Goal: Task Accomplishment & Management: Complete application form

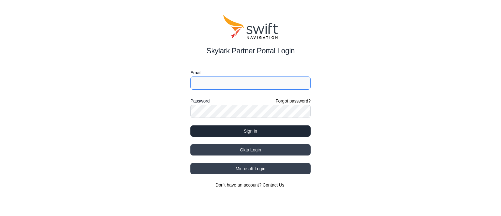
type input "[PERSON_NAME][EMAIL_ADDRESS][PERSON_NAME]"
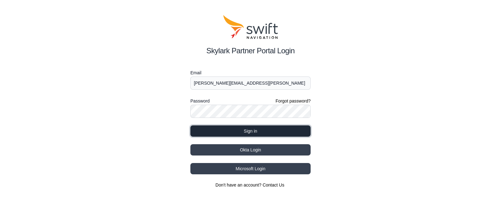
click at [224, 132] on button "Sign in" at bounding box center [250, 130] width 120 height 11
select select
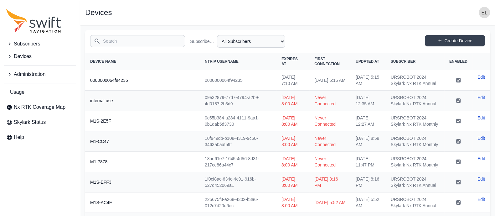
click at [136, 41] on input "Search" at bounding box center [137, 41] width 95 height 12
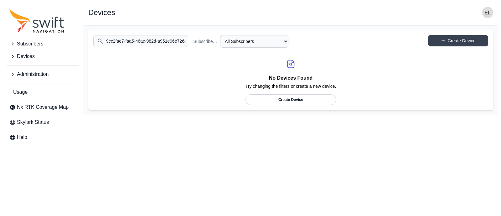
scroll to position [0, 2]
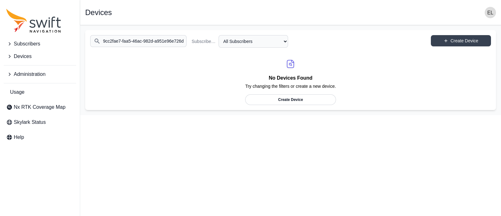
type input "9cc2fae7-faa5-46ac-982d-a951e96e726d"
click at [26, 47] on span "Subscribers" at bounding box center [27, 44] width 26 height 8
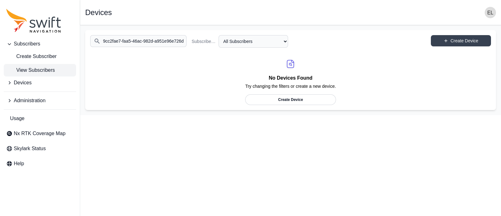
click at [37, 69] on span "View Subscribers" at bounding box center [30, 70] width 49 height 8
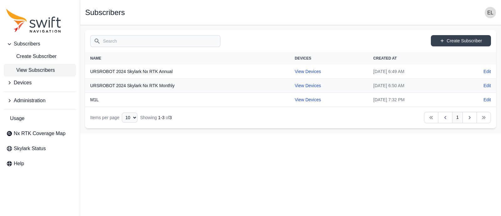
click at [177, 43] on input "Search" at bounding box center [155, 41] width 130 height 12
click at [251, 133] on html "Subscribers Create Subscriber View Subscribers Devices Administration Usage Nx …" at bounding box center [250, 66] width 501 height 133
click at [295, 69] on link "View Devices" at bounding box center [308, 71] width 26 height 5
select select "b644441d-e755-4979-866a-1eb00d20fa50"
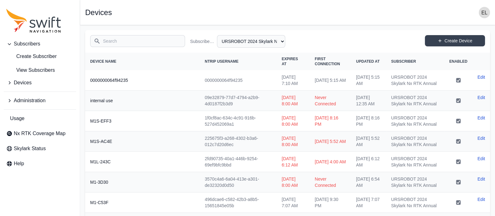
click at [167, 41] on input "Search" at bounding box center [137, 41] width 95 height 12
type input "9cc2fae7-faa5-46ac-982d-a951e96e726d"
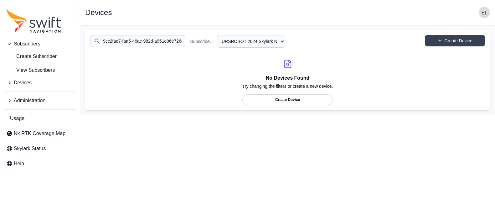
scroll to position [0, 2]
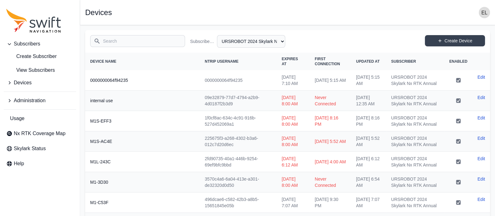
drag, startPoint x: 233, startPoint y: 110, endPoint x: 204, endPoint y: 109, distance: 28.8
drag, startPoint x: 236, startPoint y: 113, endPoint x: 204, endPoint y: 106, distance: 33.0
click at [204, 106] on td "09e32879-77d7-4794-a2b9-4d0187f2b3d9" at bounding box center [238, 100] width 77 height 20
copy td "09e32879-77d7-4794-a2b9-4d0187f2b3d9"
click at [116, 43] on input "Search" at bounding box center [137, 41] width 95 height 12
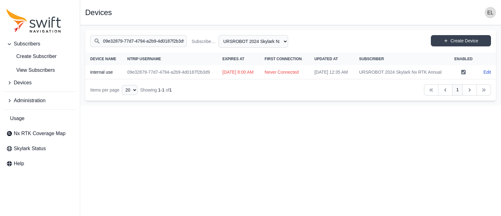
click at [117, 41] on input "09e32879-77d7-4794-a2b9-4d0187f2b3d9" at bounding box center [138, 41] width 96 height 12
type input "8a8a3cbf-8795-4532-b6d7-53aac89b7933"
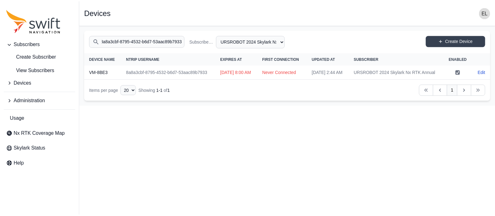
scroll to position [0, 0]
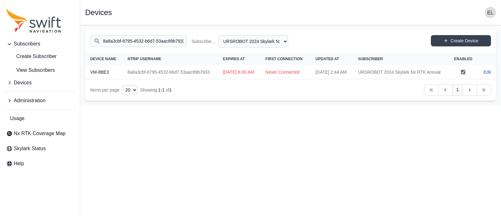
click at [116, 45] on input "8a8a3cbf-8795-4532-b6d7-53aac89b7933" at bounding box center [138, 41] width 96 height 12
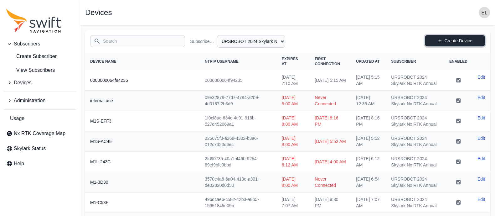
click at [443, 37] on link "Create Device" at bounding box center [455, 40] width 60 height 11
select select "b644441d-e755-4979-866a-1eb00d20fa50"
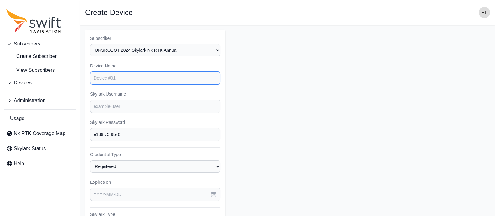
click at [158, 76] on input "Device Name" at bounding box center [155, 77] width 130 height 13
type input "d"
type input "E408"
click at [130, 107] on input "Skylark Username" at bounding box center [155, 106] width 130 height 13
type input "d"
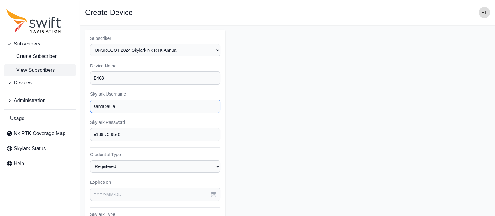
type input "santapaula"
click at [127, 107] on input "santapaula" at bounding box center [155, 106] width 130 height 13
paste input
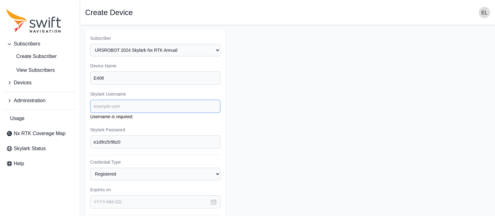
paste input
click at [131, 113] on div "Skylark Username Username is required." at bounding box center [155, 105] width 130 height 29
click at [123, 110] on input "Skylark Username" at bounding box center [155, 106] width 130 height 13
paste input "santapaulausd"
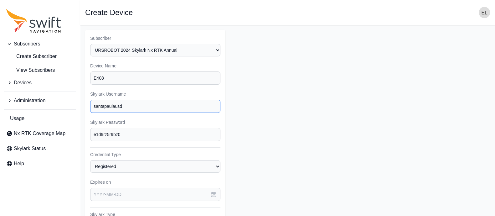
type input "santapaulausd"
drag, startPoint x: 127, startPoint y: 131, endPoint x: 77, endPoint y: 131, distance: 49.5
click at [77, 131] on div "Subscribers Create Subscriber View Subscribers Devices Administration Usage Nx …" at bounding box center [247, 188] width 495 height 326
click at [77, 131] on div "Subscribers Create Subscriber View Subscribers Devices Administration Usage Nx …" at bounding box center [40, 108] width 80 height 216
click at [126, 134] on input "e1d9rz5r9bz0" at bounding box center [155, 134] width 130 height 13
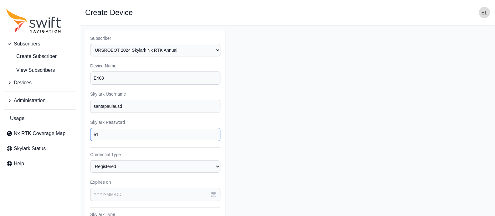
type input "e"
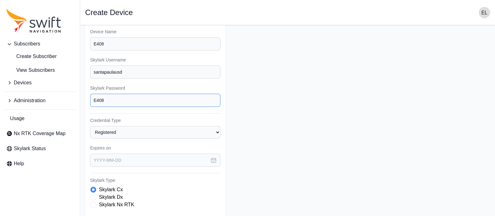
scroll to position [35, 0]
type input "E408"
click at [151, 128] on select "Registered Preprovisioned" at bounding box center [155, 131] width 130 height 13
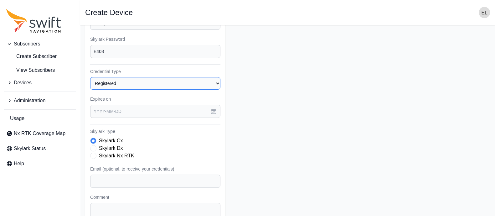
scroll to position [83, 0]
click at [94, 154] on span "Skylark Type" at bounding box center [93, 155] width 6 height 6
click at [214, 110] on icon "button" at bounding box center [213, 111] width 5 height 5
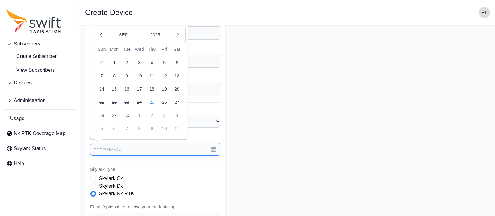
scroll to position [39, 0]
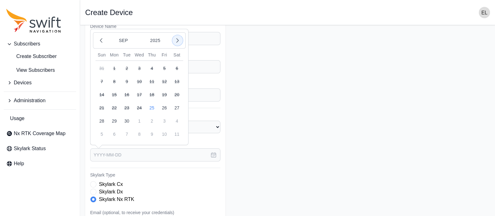
click at [176, 37] on icon "button" at bounding box center [177, 40] width 6 height 6
click at [99, 39] on icon "button" at bounding box center [101, 40] width 6 height 6
click at [150, 39] on button "2025" at bounding box center [155, 40] width 30 height 12
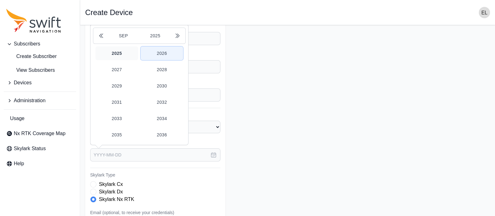
click at [160, 52] on button "2026" at bounding box center [162, 53] width 43 height 14
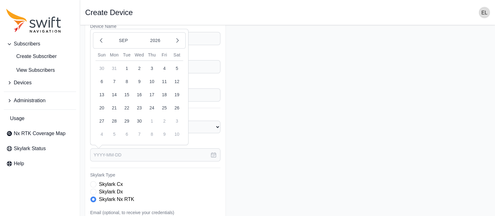
click at [163, 107] on button "25" at bounding box center [164, 107] width 13 height 13
type input "[DATE]"
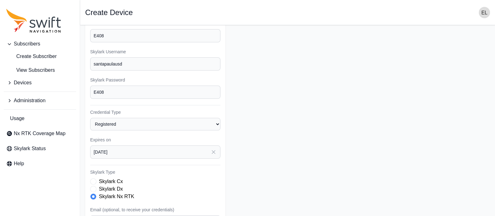
scroll to position [41, 0]
drag, startPoint x: 131, startPoint y: 67, endPoint x: 88, endPoint y: 66, distance: 43.2
click at [88, 66] on div "Subscriber Select a Subscriber M1L URSROBOT 2024 Skylark Nx RTK Annual URSROBOT…" at bounding box center [155, 147] width 140 height 316
drag, startPoint x: 106, startPoint y: 89, endPoint x: 71, endPoint y: 93, distance: 35.0
click at [71, 93] on div "Subscribers Create Subscriber View Subscribers Devices Administration Usage Nx …" at bounding box center [247, 147] width 495 height 326
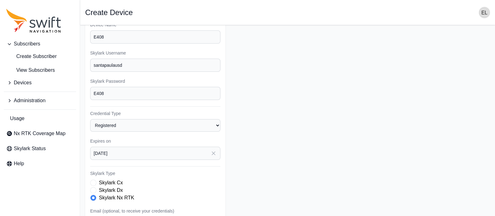
scroll to position [134, 0]
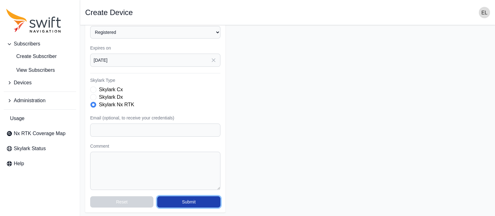
click at [200, 197] on button "Submit" at bounding box center [188, 201] width 63 height 11
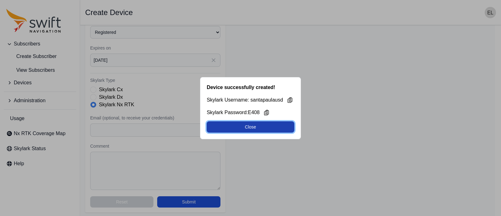
click at [259, 127] on button "Close" at bounding box center [251, 126] width 88 height 11
select select "b644441d-e755-4979-866a-1eb00d20fa50"
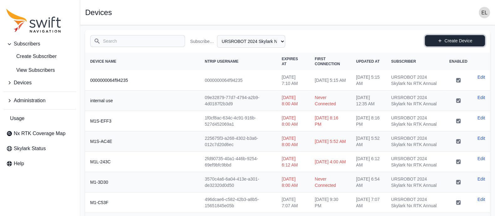
click at [439, 37] on link "Create Device" at bounding box center [455, 40] width 60 height 11
select select "b644441d-e755-4979-866a-1eb00d20fa50"
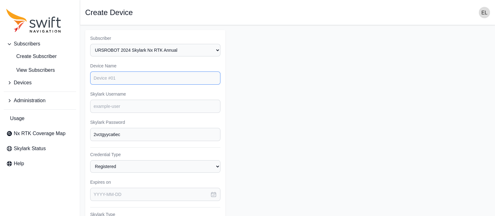
click at [131, 80] on input "Device Name" at bounding box center [155, 77] width 130 height 13
type input "A8E4"
click at [123, 106] on input "Skylark Username" at bounding box center [155, 106] width 130 height 13
paste input "santapaulausd"
type input "santapaulausd"
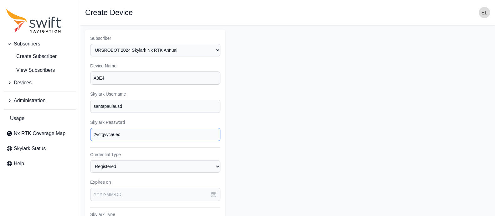
drag, startPoint x: 131, startPoint y: 134, endPoint x: 79, endPoint y: 131, distance: 52.4
click at [79, 131] on div "Subscribers Create Subscriber View Subscribers Devices Administration Usage Nx …" at bounding box center [247, 188] width 495 height 326
type input "A8E4"
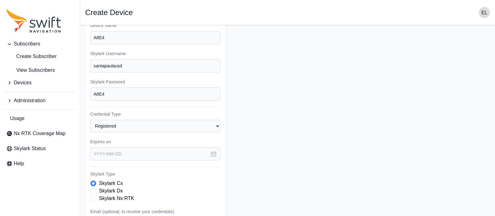
scroll to position [42, 0]
click at [214, 151] on icon "button" at bounding box center [213, 152] width 5 height 5
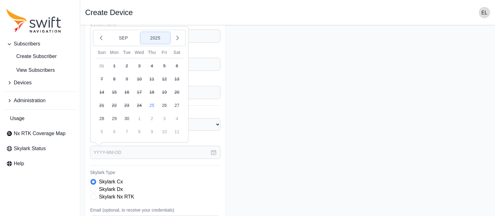
click at [159, 38] on button "2025" at bounding box center [155, 38] width 30 height 12
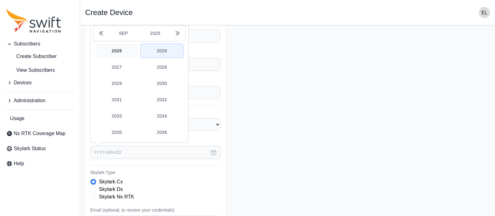
click at [162, 51] on button "2026" at bounding box center [162, 51] width 43 height 14
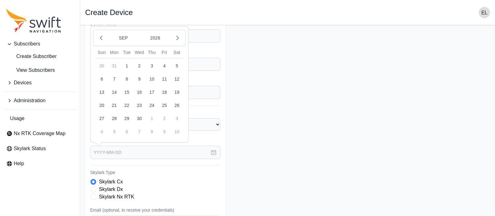
click at [167, 102] on button "25" at bounding box center [164, 105] width 13 height 13
type input "[DATE]"
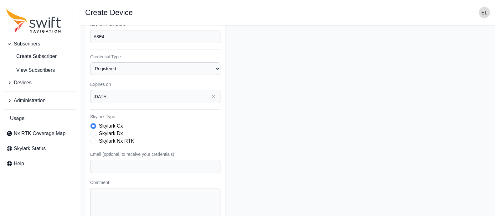
scroll to position [99, 0]
click at [94, 140] on span "Skylark Type" at bounding box center [93, 140] width 6 height 6
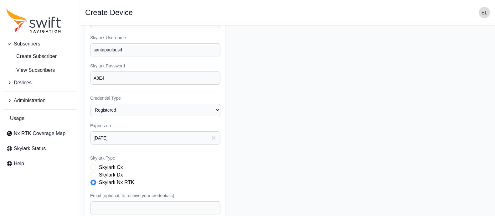
scroll to position [55, 0]
drag, startPoint x: 128, startPoint y: 54, endPoint x: 78, endPoint y: 52, distance: 49.8
click at [78, 52] on div "Subscribers Create Subscriber View Subscribers Devices Administration Usage Nx …" at bounding box center [247, 133] width 495 height 326
drag, startPoint x: 113, startPoint y: 79, endPoint x: 75, endPoint y: 79, distance: 37.9
click at [75, 79] on div "Subscribers Create Subscriber View Subscribers Devices Administration Usage Nx …" at bounding box center [247, 133] width 495 height 326
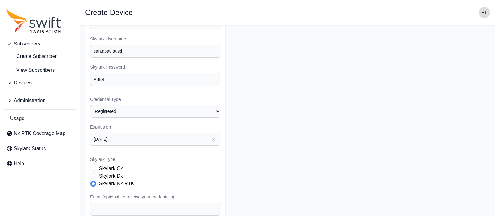
click at [293, 108] on form "Subscriber Select a Subscriber M1L URSROBOT 2024 Skylark Nx RTK Annual URSROBOT…" at bounding box center [287, 133] width 405 height 316
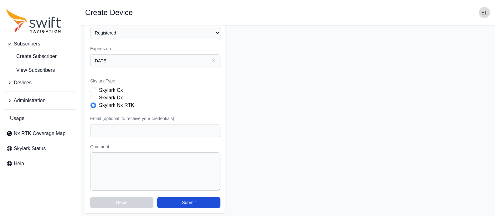
scroll to position [134, 0]
click at [195, 198] on button "Submit" at bounding box center [188, 201] width 63 height 11
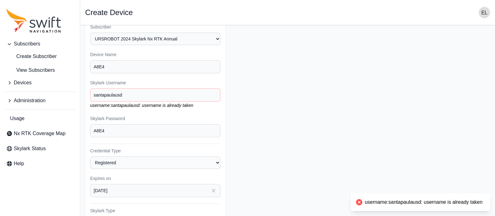
scroll to position [3, 0]
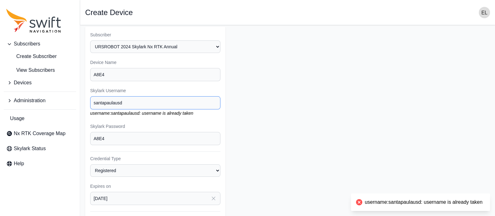
click at [135, 101] on input "santapaulausd" at bounding box center [155, 102] width 130 height 13
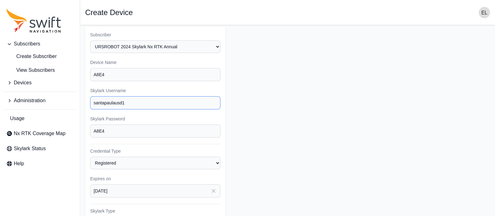
drag, startPoint x: 134, startPoint y: 103, endPoint x: 67, endPoint y: 106, distance: 67.0
click at [67, 106] on div "Subscribers Create Subscriber View Subscribers Devices Administration Usage Nx …" at bounding box center [247, 185] width 495 height 326
type input "santapaulausd1"
click at [288, 70] on form "Subscriber Select a Subscriber M1L URSROBOT 2024 Skylark Nx RTK Annual URSROBOT…" at bounding box center [287, 185] width 405 height 316
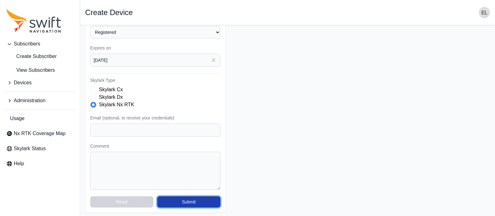
click at [213, 201] on button "Submit" at bounding box center [188, 201] width 63 height 11
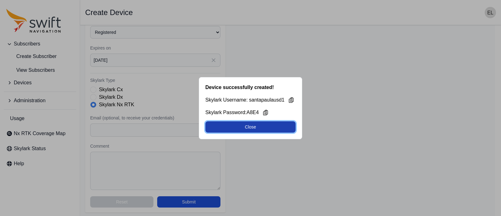
click at [264, 124] on button "Close" at bounding box center [250, 126] width 90 height 11
select select "b644441d-e755-4979-866a-1eb00d20fa50"
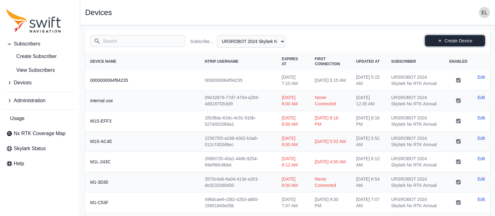
click at [443, 39] on link "Create Device" at bounding box center [455, 40] width 60 height 11
select select "b644441d-e755-4979-866a-1eb00d20fa50"
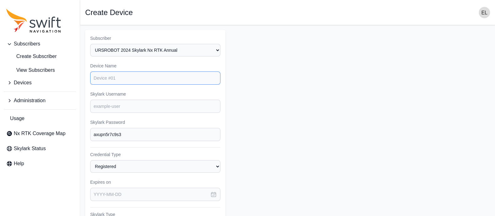
click at [145, 74] on input "Device Name" at bounding box center [155, 77] width 130 height 13
type input "0637"
click at [133, 103] on input "Skylark Username" at bounding box center [155, 106] width 130 height 13
paste input "santapaulausd"
type input "santapaulausd2"
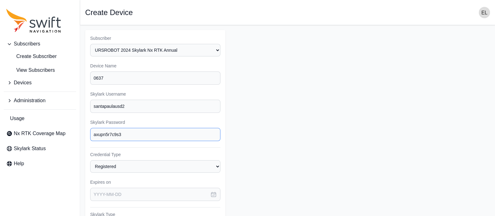
drag, startPoint x: 130, startPoint y: 135, endPoint x: 61, endPoint y: 126, distance: 69.1
click at [61, 126] on div "Subscribers Create Subscriber View Subscribers Devices Administration Usage Nx …" at bounding box center [247, 188] width 495 height 326
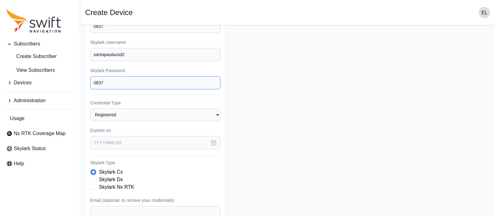
scroll to position [61, 0]
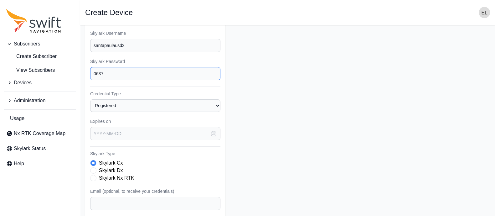
type input "0637"
click at [214, 131] on icon "button" at bounding box center [213, 133] width 5 height 5
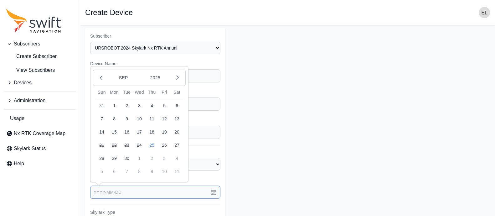
scroll to position [2, 0]
click at [157, 75] on button "2025" at bounding box center [155, 78] width 30 height 12
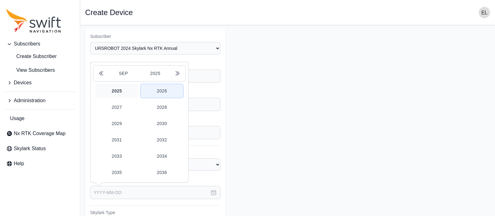
click at [166, 89] on button "2026" at bounding box center [162, 91] width 43 height 14
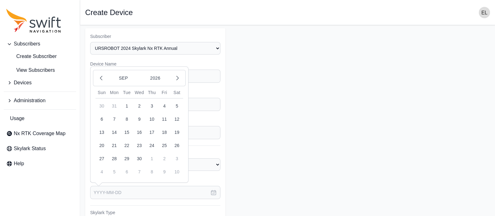
click at [163, 145] on button "25" at bounding box center [164, 145] width 13 height 13
type input "[DATE]"
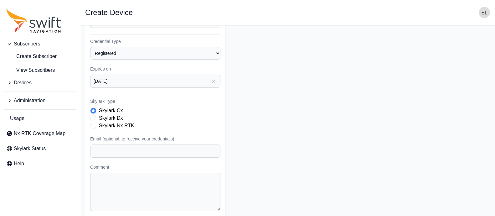
scroll to position [113, 0]
click at [95, 124] on span "Skylark Type" at bounding box center [93, 125] width 6 height 6
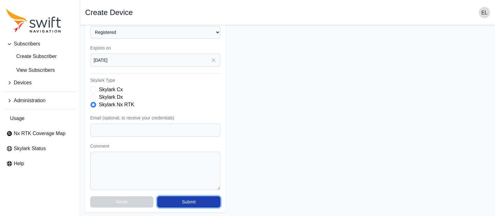
click at [174, 204] on button "Submit" at bounding box center [188, 201] width 63 height 11
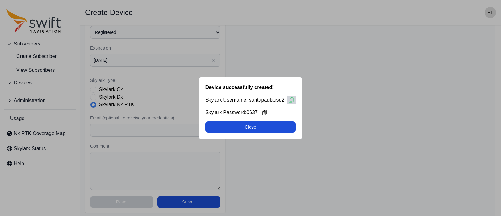
click at [290, 97] on icon at bounding box center [291, 100] width 6 height 6
click at [265, 112] on icon at bounding box center [264, 112] width 6 height 6
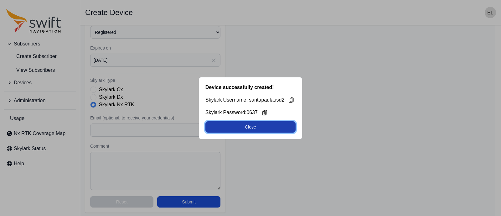
click at [246, 124] on button "Close" at bounding box center [250, 126] width 90 height 11
select select "b644441d-e755-4979-866a-1eb00d20fa50"
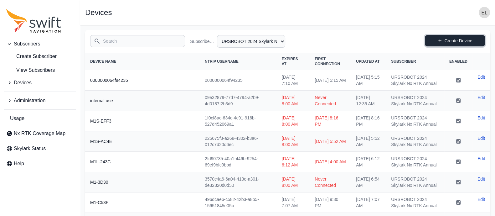
click at [438, 40] on icon at bounding box center [440, 41] width 4 height 4
select select "b644441d-e755-4979-866a-1eb00d20fa50"
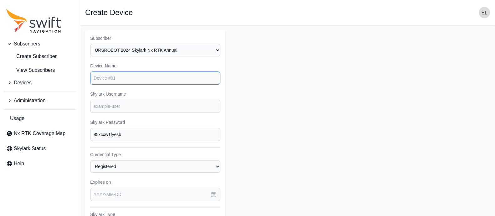
click at [125, 77] on input "Device Name" at bounding box center [155, 77] width 130 height 13
type input "778A"
click at [116, 102] on input "Skylark Username" at bounding box center [155, 106] width 130 height 13
type input "siteonetampa"
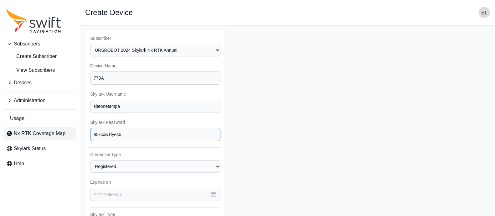
drag, startPoint x: 124, startPoint y: 131, endPoint x: 67, endPoint y: 129, distance: 57.3
click at [67, 129] on div "Subscribers Create Subscriber View Subscribers Devices Administration Usage Nx …" at bounding box center [247, 188] width 495 height 326
type input "778A"
click at [217, 192] on button "button" at bounding box center [214, 194] width 14 height 13
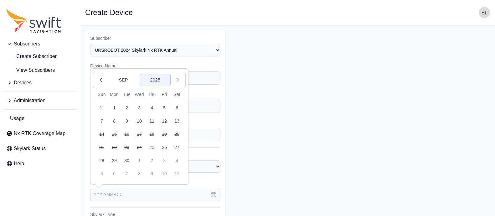
click at [156, 77] on button "2025" at bounding box center [155, 80] width 30 height 12
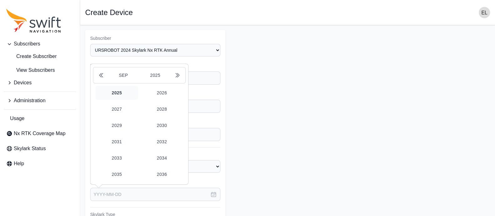
click at [156, 84] on div "[DATE] 2025 2026 2027 2028 2029 2030 2031 2032 2033 2034 2035 2036" at bounding box center [139, 124] width 93 height 114
click at [158, 93] on button "2026" at bounding box center [162, 93] width 43 height 14
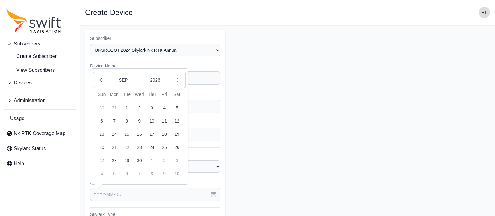
click at [161, 147] on button "25" at bounding box center [164, 147] width 13 height 13
type input "[DATE]"
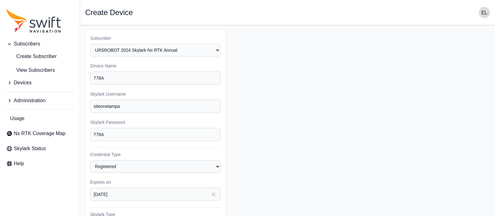
scroll to position [102, 0]
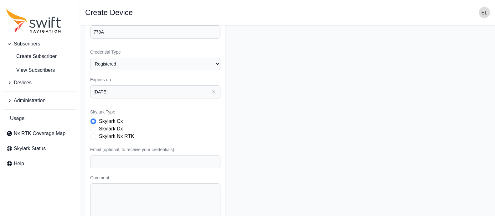
click at [91, 137] on div "Skylark Nx RTK" at bounding box center [155, 136] width 130 height 8
click at [94, 135] on span "Skylark Type" at bounding box center [93, 136] width 6 height 6
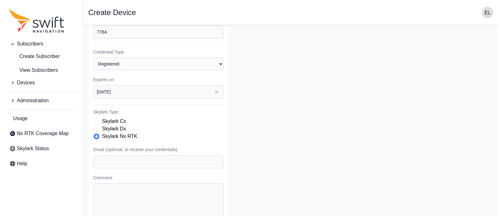
scroll to position [134, 0]
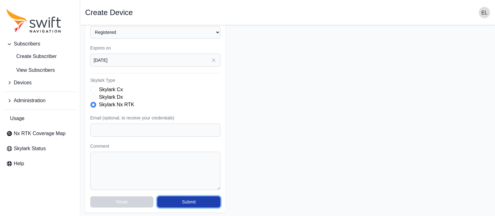
click at [194, 198] on button "Submit" at bounding box center [188, 201] width 63 height 11
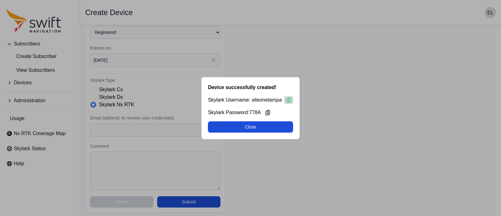
click at [287, 101] on icon at bounding box center [289, 100] width 6 height 6
click at [269, 115] on icon at bounding box center [268, 112] width 6 height 6
click at [290, 100] on icon at bounding box center [288, 99] width 4 height 5
